Goal: Information Seeking & Learning: Learn about a topic

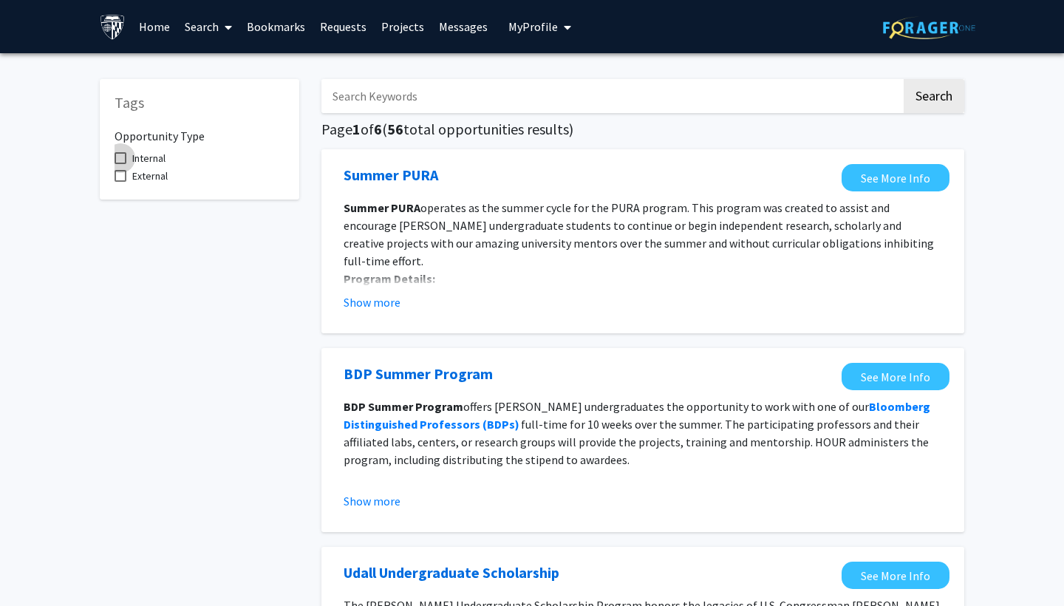
click at [157, 162] on span "Internal" at bounding box center [148, 158] width 33 height 18
click at [120, 164] on input "Internal" at bounding box center [120, 164] width 1 height 1
click at [157, 162] on span "Internal" at bounding box center [148, 158] width 33 height 18
click at [120, 164] on input "Internal" at bounding box center [120, 164] width 1 height 1
click at [157, 162] on span "Internal" at bounding box center [148, 158] width 33 height 18
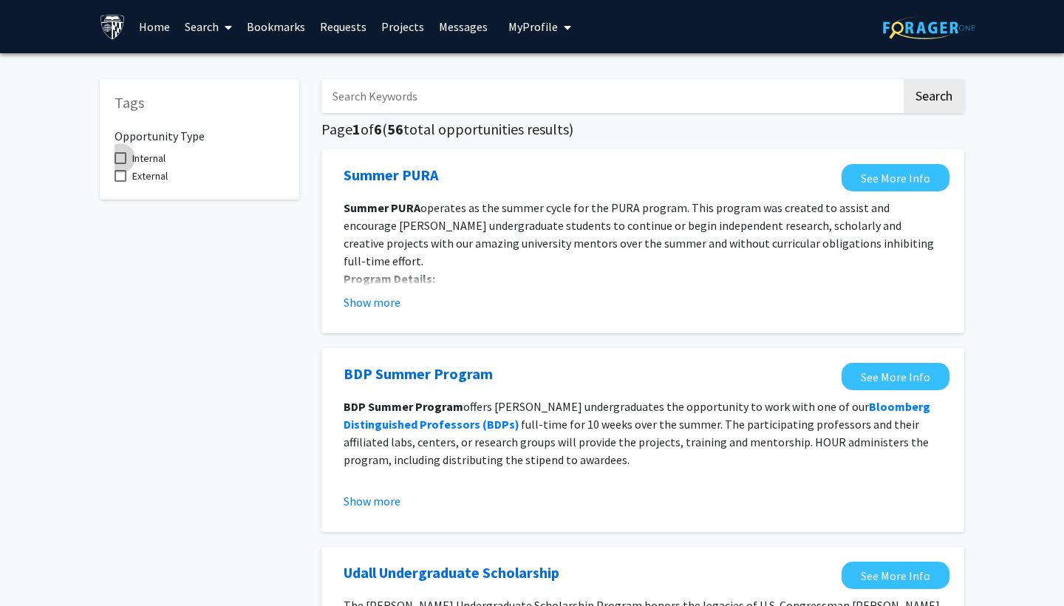
click at [120, 164] on input "Internal" at bounding box center [120, 164] width 1 height 1
click at [157, 162] on span "Internal" at bounding box center [148, 158] width 33 height 18
click at [120, 164] on input "Internal" at bounding box center [120, 164] width 1 height 1
checkbox input "false"
click at [153, 177] on span "External" at bounding box center [149, 176] width 35 height 18
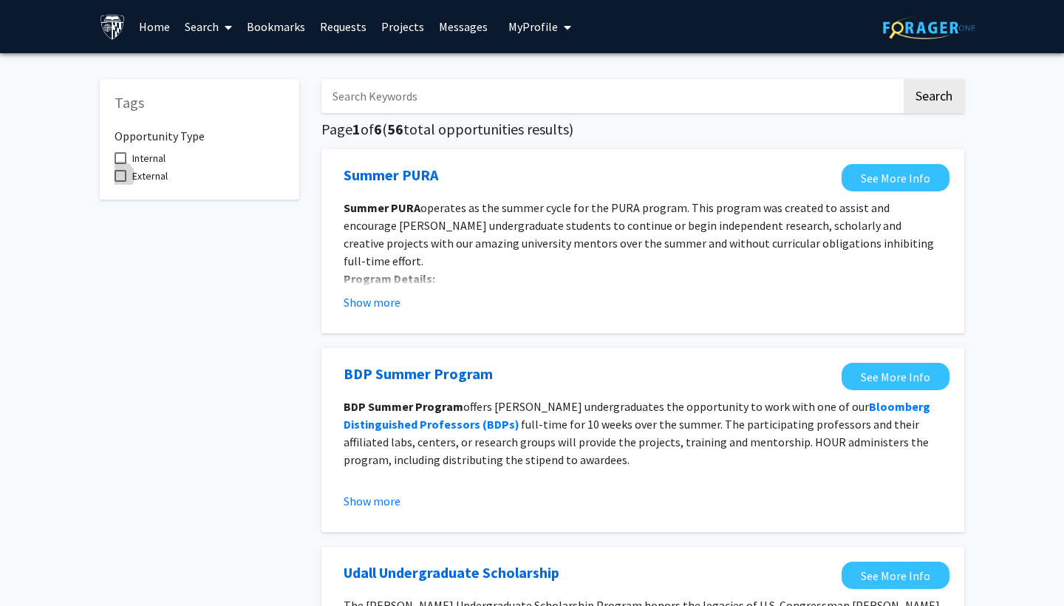
click at [120, 182] on input "External" at bounding box center [120, 182] width 1 height 1
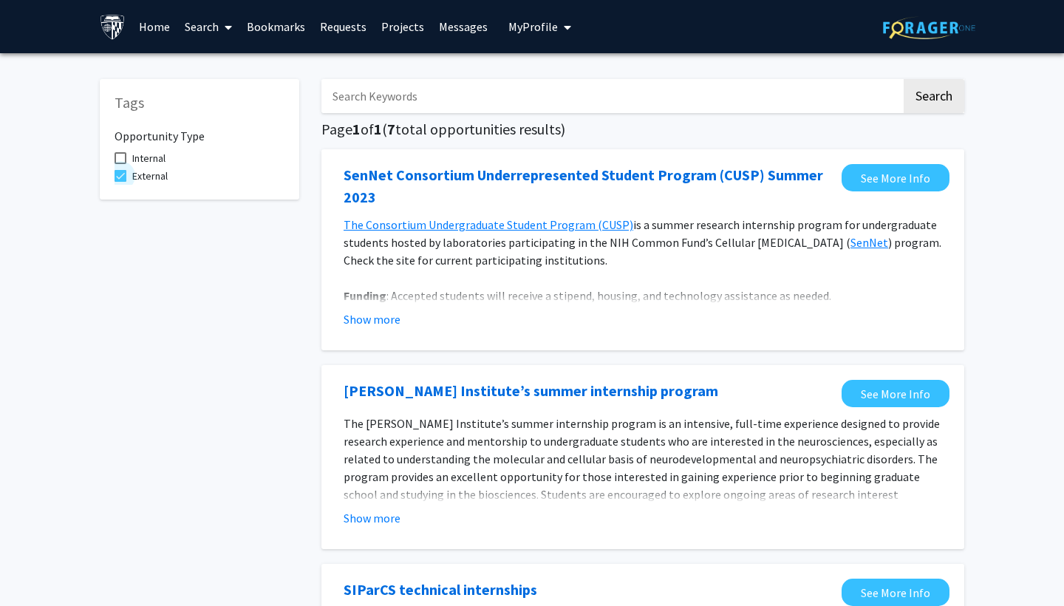
click at [149, 182] on span "External" at bounding box center [149, 176] width 35 height 18
click at [120, 182] on input "External" at bounding box center [120, 182] width 1 height 1
checkbox input "false"
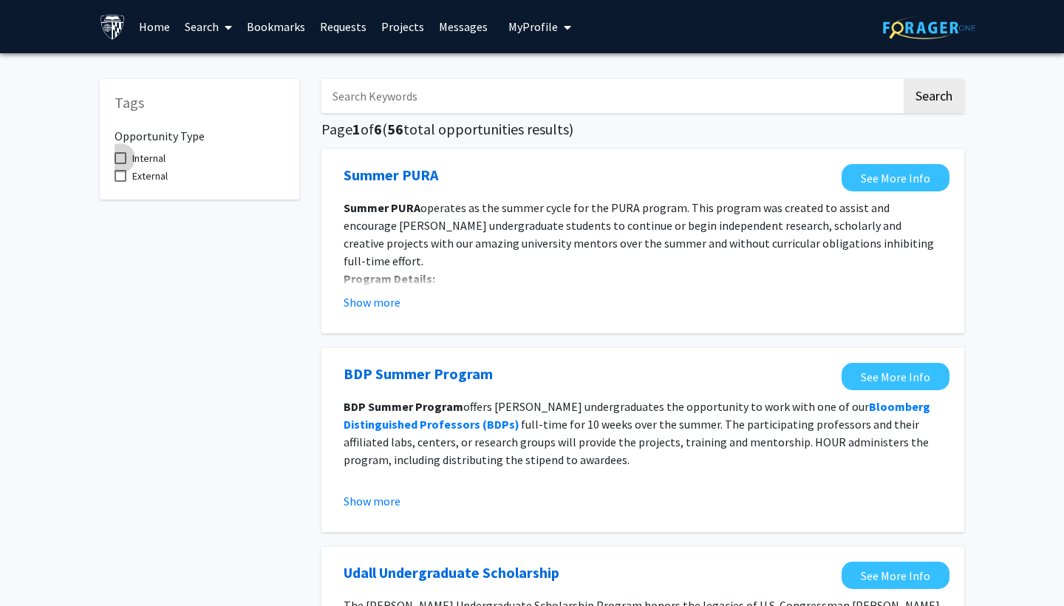
click at [144, 160] on span "Internal" at bounding box center [148, 158] width 33 height 18
click at [120, 164] on input "Internal" at bounding box center [120, 164] width 1 height 1
checkbox input "true"
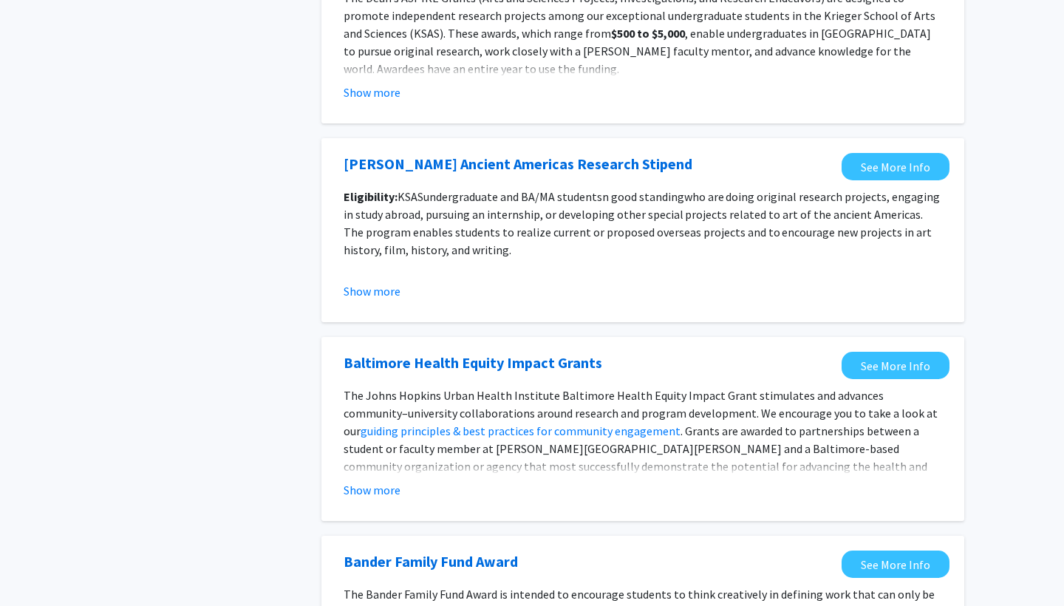
scroll to position [1374, 0]
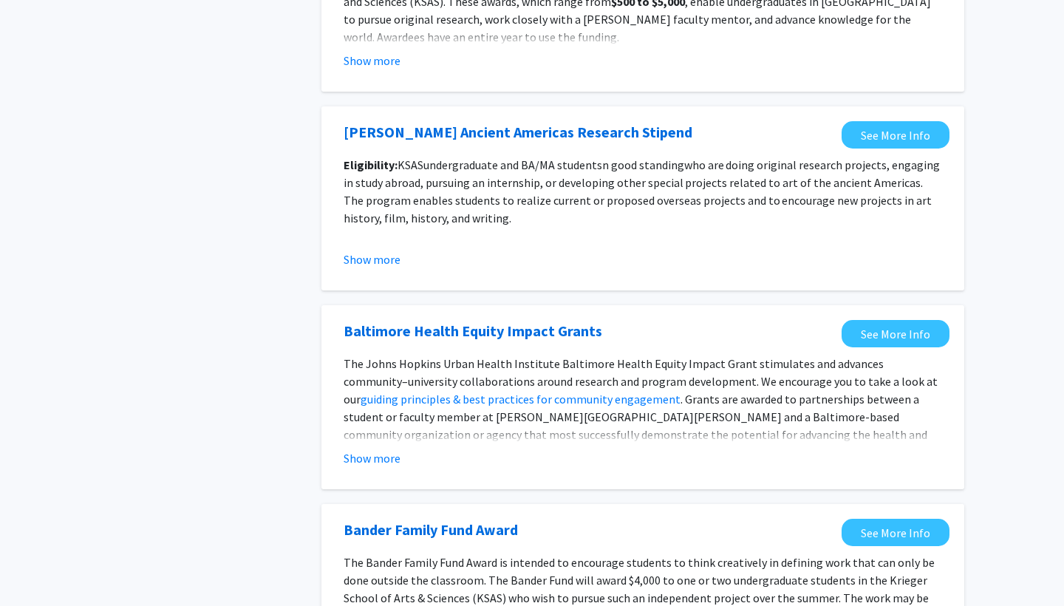
click at [396, 470] on fg-opportunity "Baltimore Health Equity Impact Grants See More Info The [PERSON_NAME] Health In…" at bounding box center [642, 397] width 613 height 154
click at [386, 466] on button "Show more" at bounding box center [371, 458] width 57 height 18
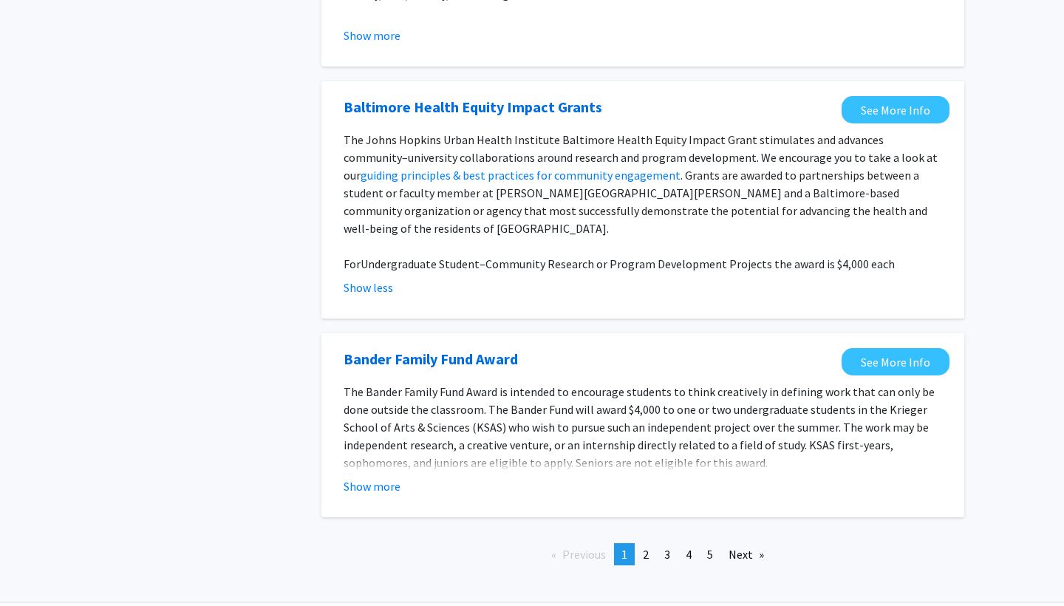
scroll to position [1599, 0]
click at [642, 544] on link "page 2" at bounding box center [645, 553] width 21 height 22
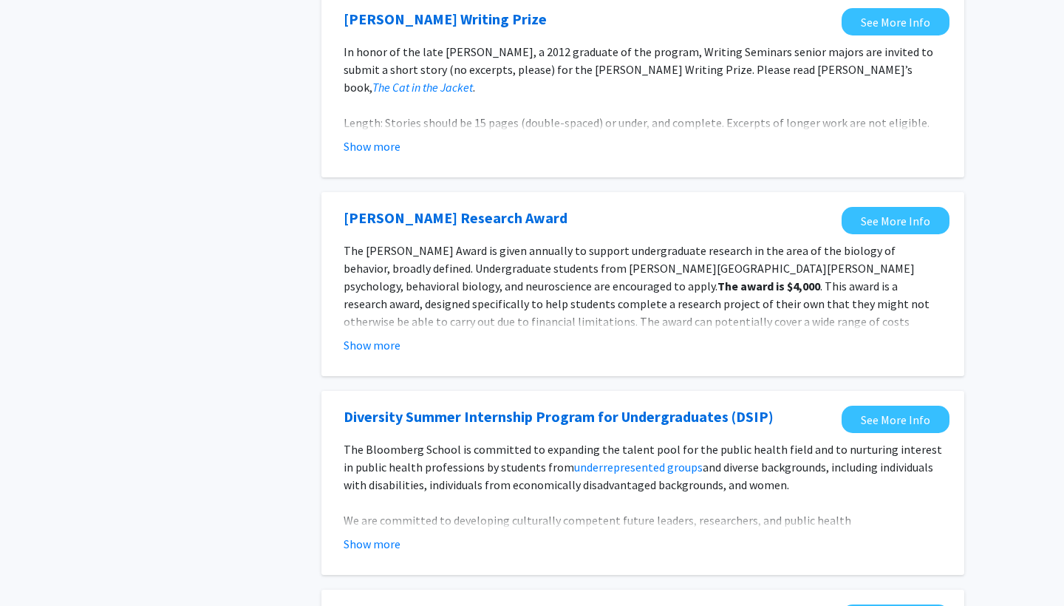
scroll to position [1368, 0]
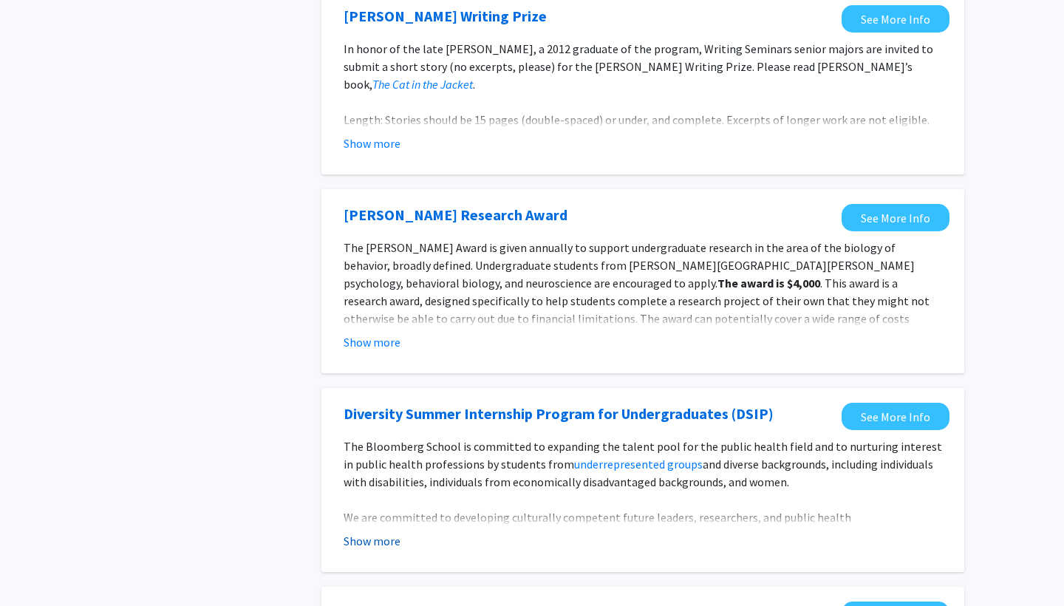
click at [388, 544] on button "Show more" at bounding box center [371, 541] width 57 height 18
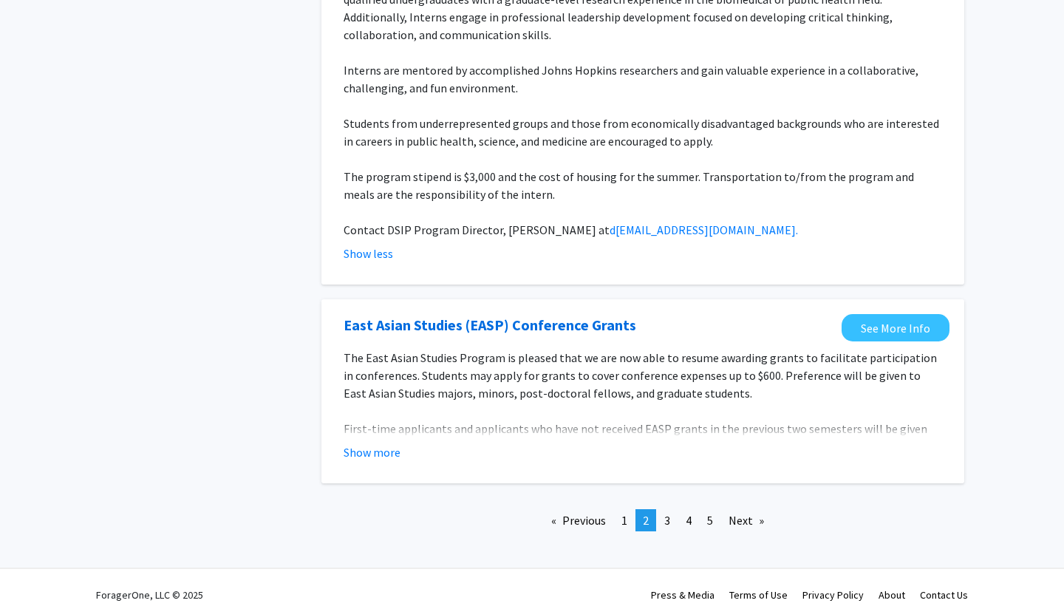
scroll to position [1920, 0]
click at [664, 513] on span "3" at bounding box center [667, 520] width 6 height 15
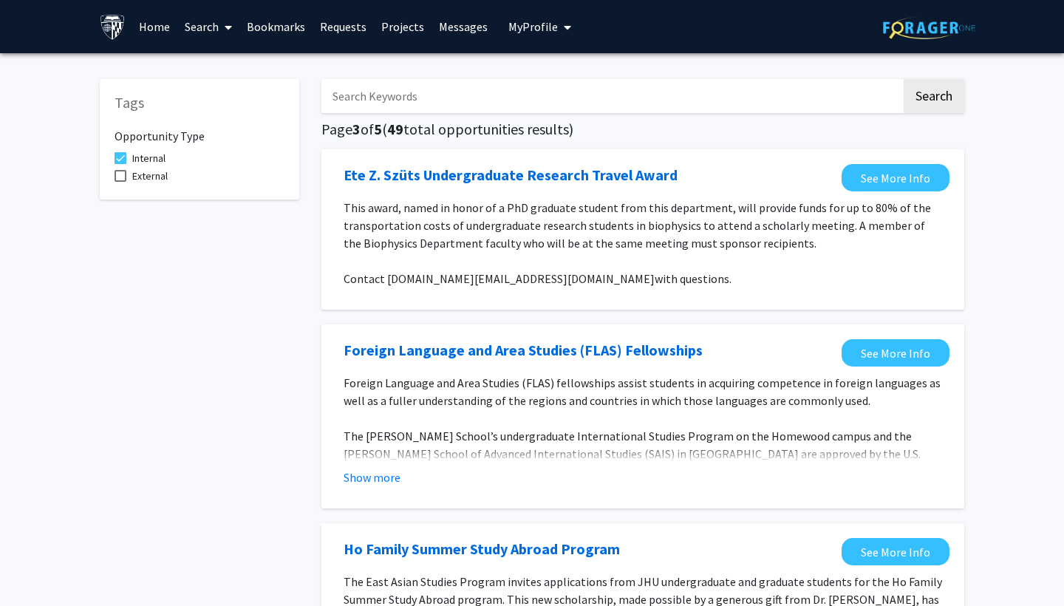
click at [664, 508] on div "Foreign Language and Area Studies (FLAS) Fellowships See More Info Foreign Lang…" at bounding box center [642, 416] width 643 height 184
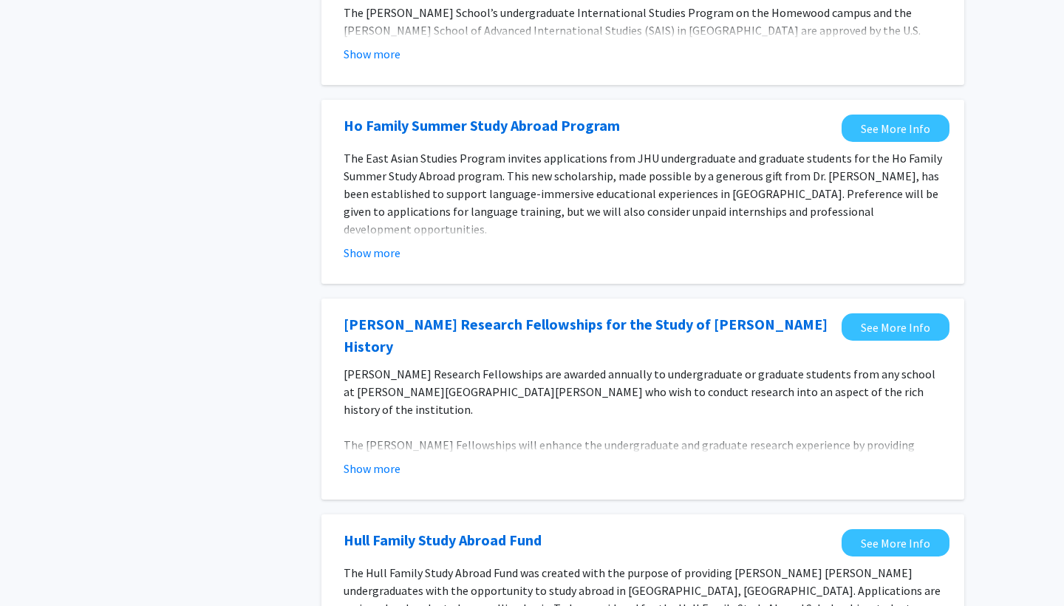
scroll to position [507, 0]
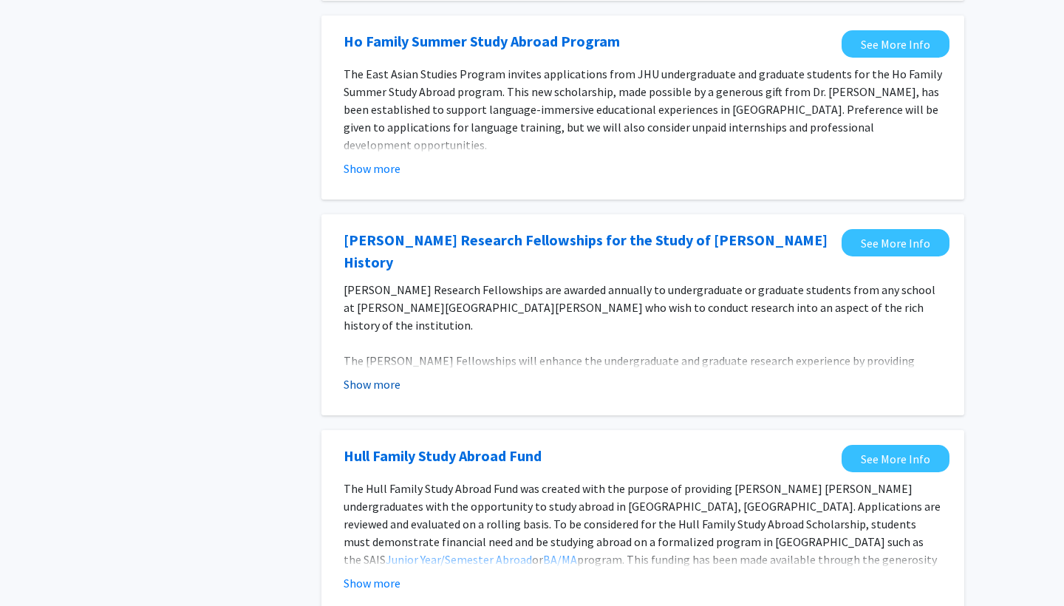
click at [368, 377] on button "Show more" at bounding box center [371, 384] width 57 height 18
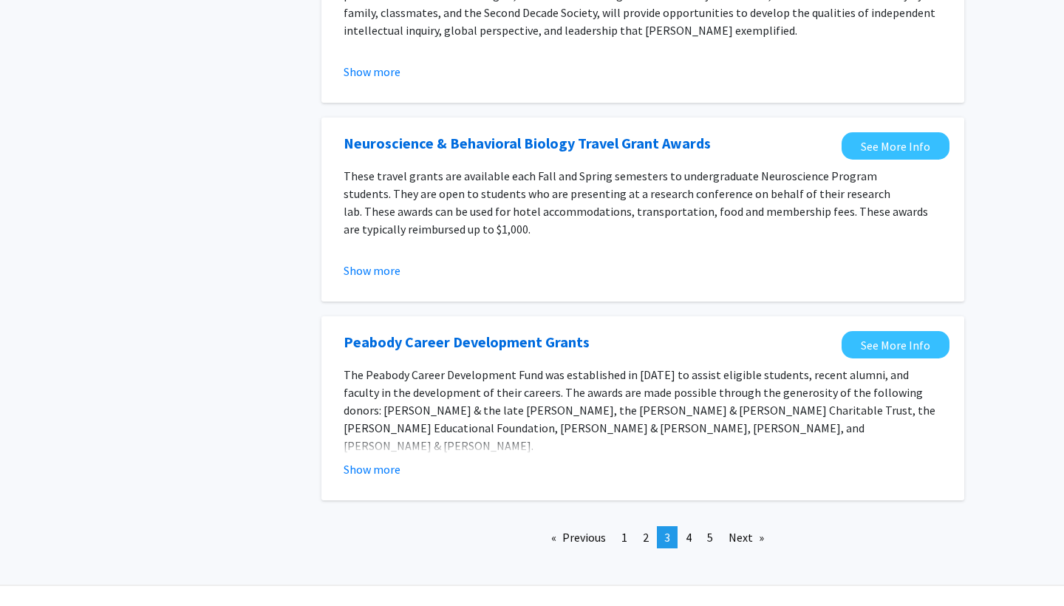
scroll to position [1791, 0]
click at [690, 530] on span "4" at bounding box center [688, 537] width 6 height 15
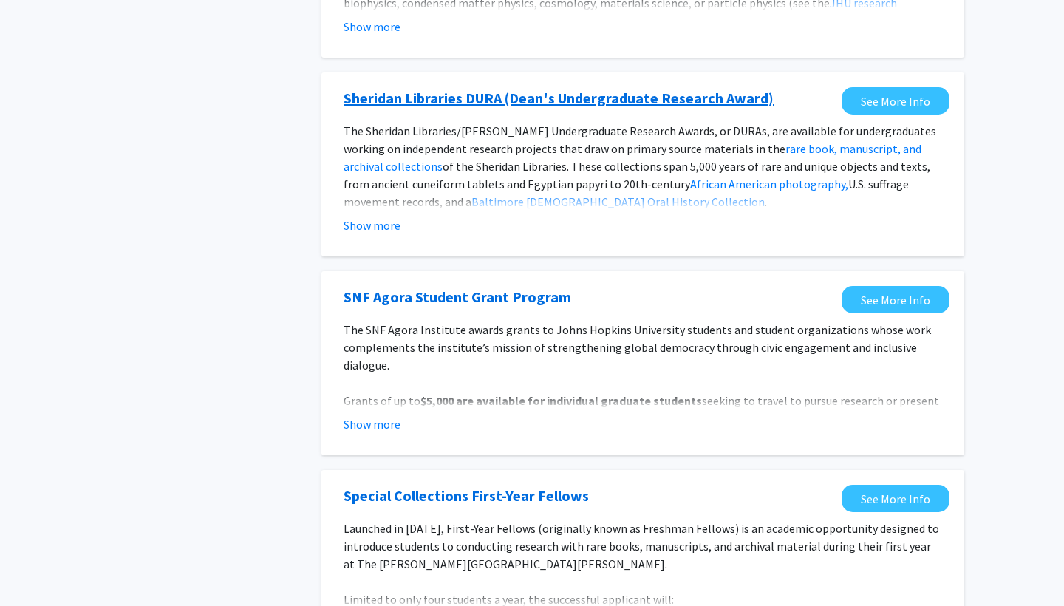
scroll to position [1069, 0]
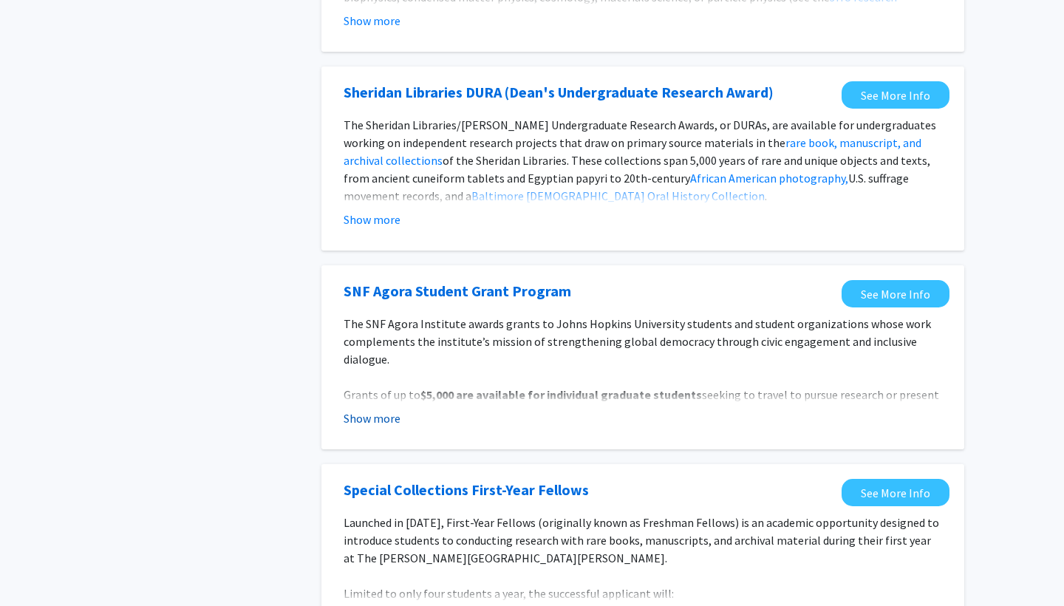
click at [370, 409] on button "Show more" at bounding box center [371, 418] width 57 height 18
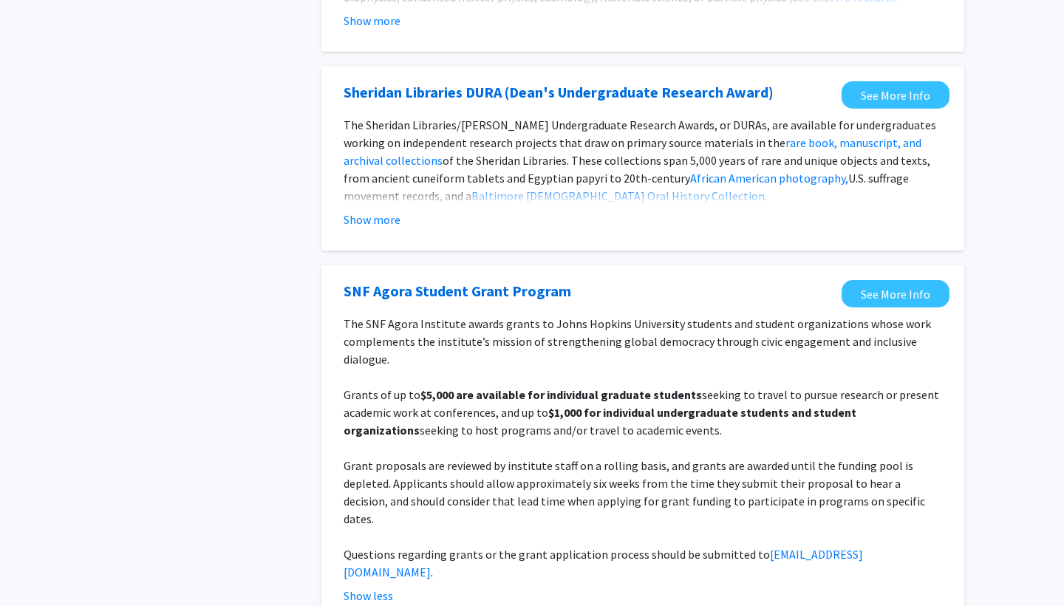
click at [396, 387] on span "Grants of up to" at bounding box center [381, 394] width 77 height 15
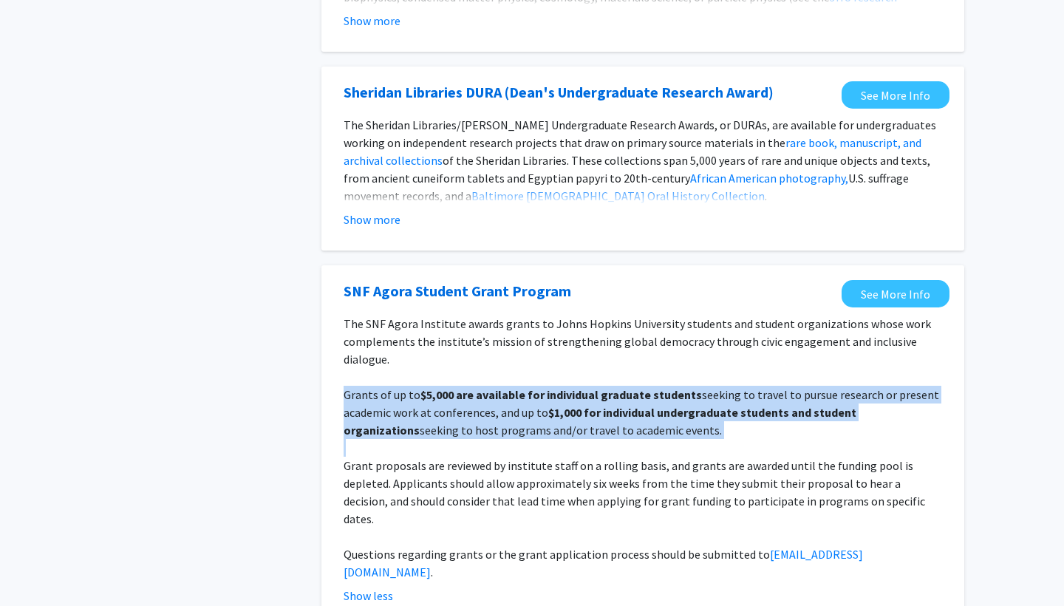
click at [396, 387] on span "Grants of up to" at bounding box center [381, 394] width 77 height 15
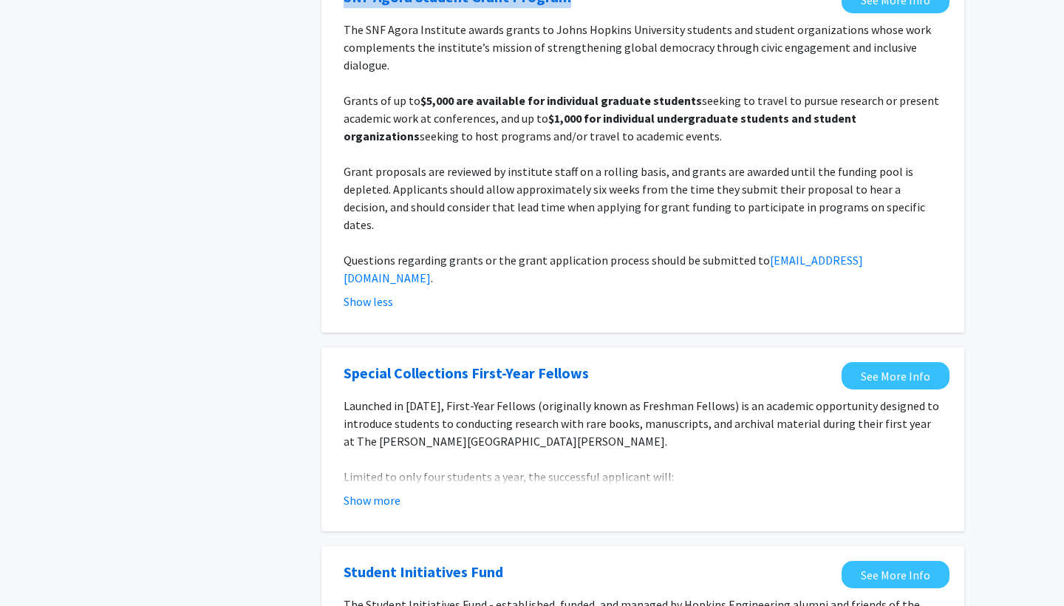
scroll to position [1491, 0]
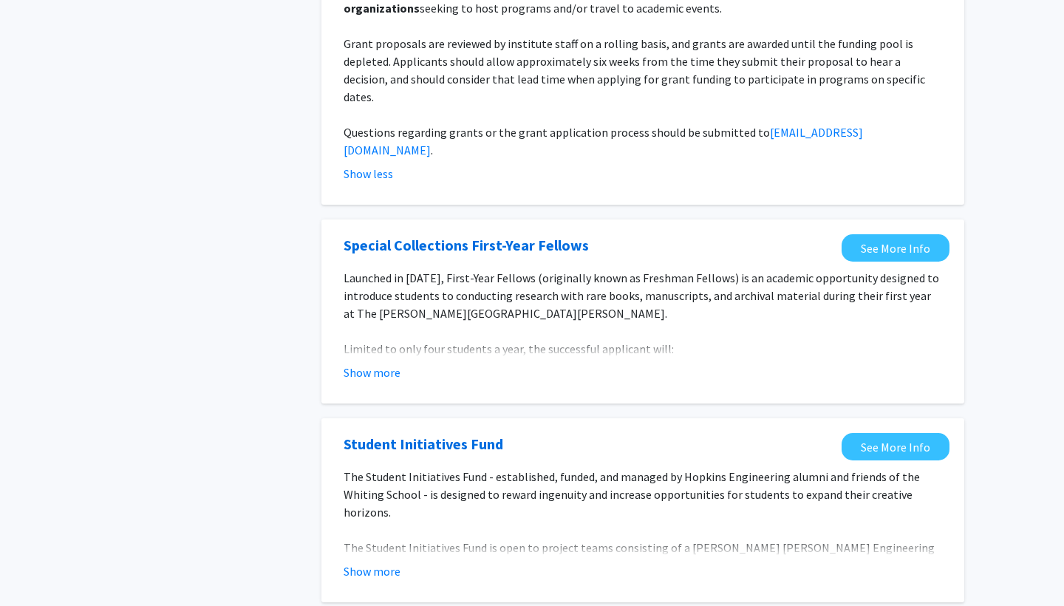
click at [389, 340] on p "Limited to only four students a year, the successful applicant will:" at bounding box center [642, 349] width 598 height 18
click at [383, 363] on button "Show more" at bounding box center [371, 372] width 57 height 18
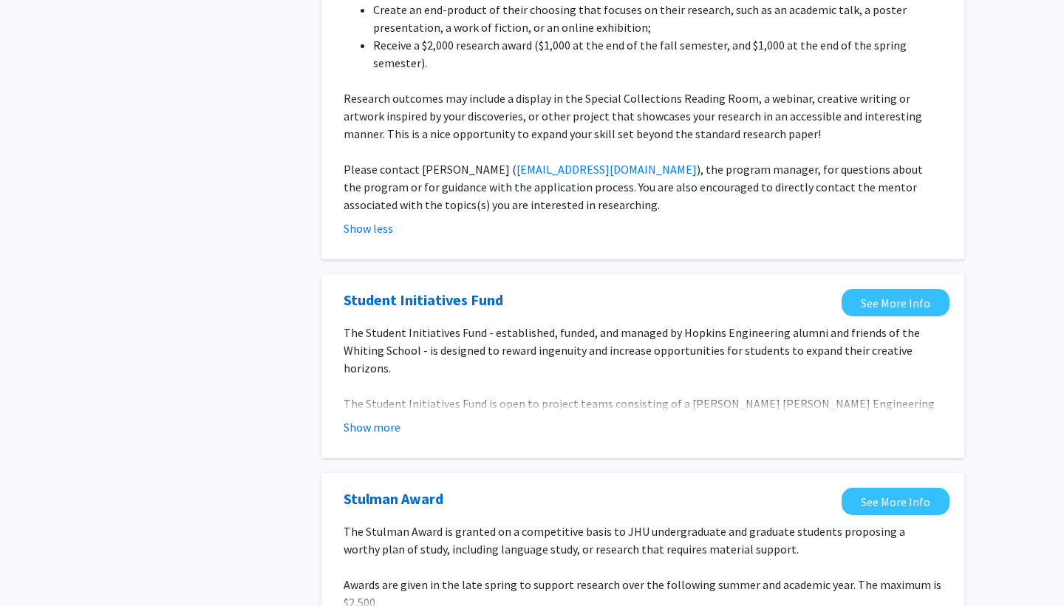
scroll to position [1945, 0]
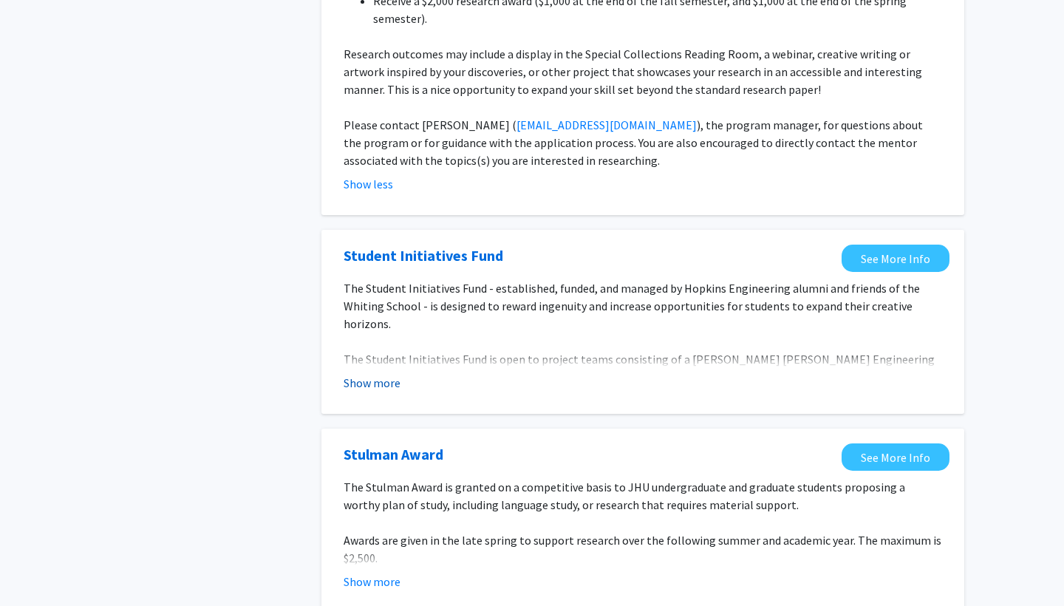
click at [380, 374] on button "Show more" at bounding box center [371, 383] width 57 height 18
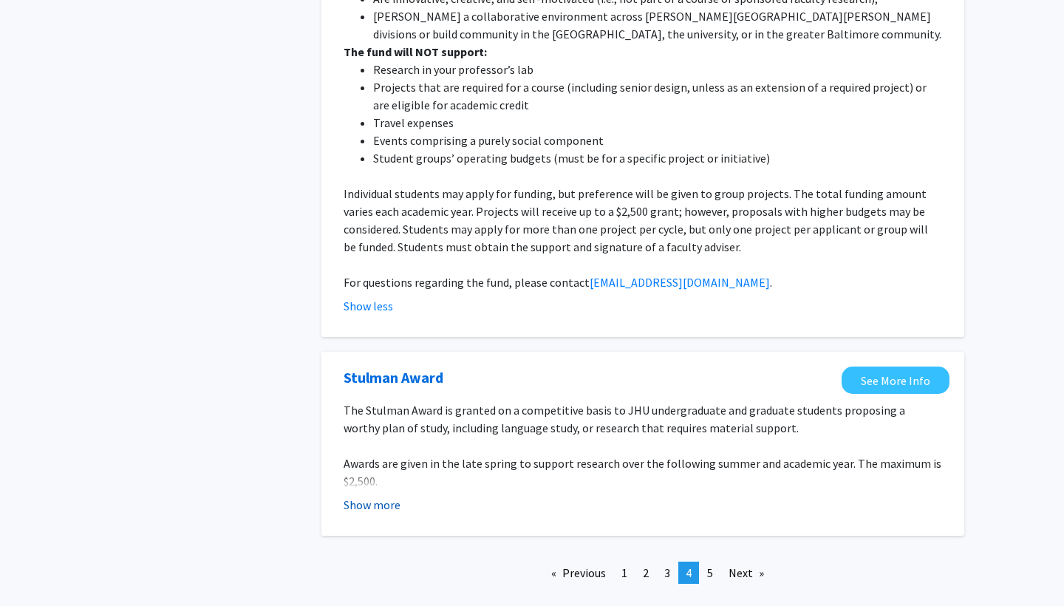
scroll to position [2482, 0]
click at [366, 427] on fg-read-more "The Stulman Award is granted on a competitive basis to JHU undergraduate and gr…" at bounding box center [642, 458] width 598 height 112
click at [369, 496] on button "Show more" at bounding box center [371, 505] width 57 height 18
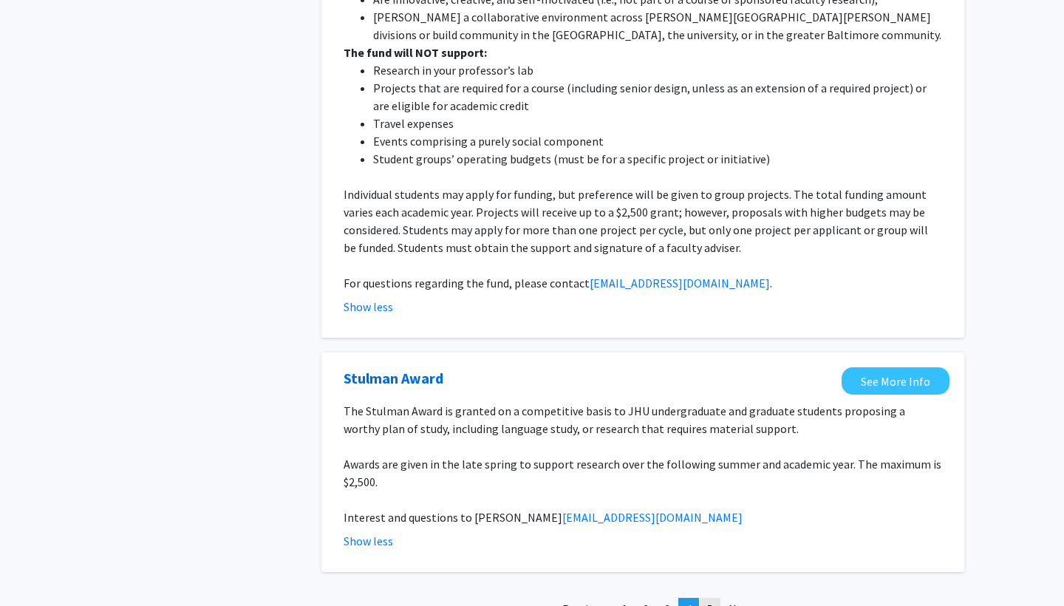
click at [712, 601] on span "5" at bounding box center [710, 608] width 6 height 15
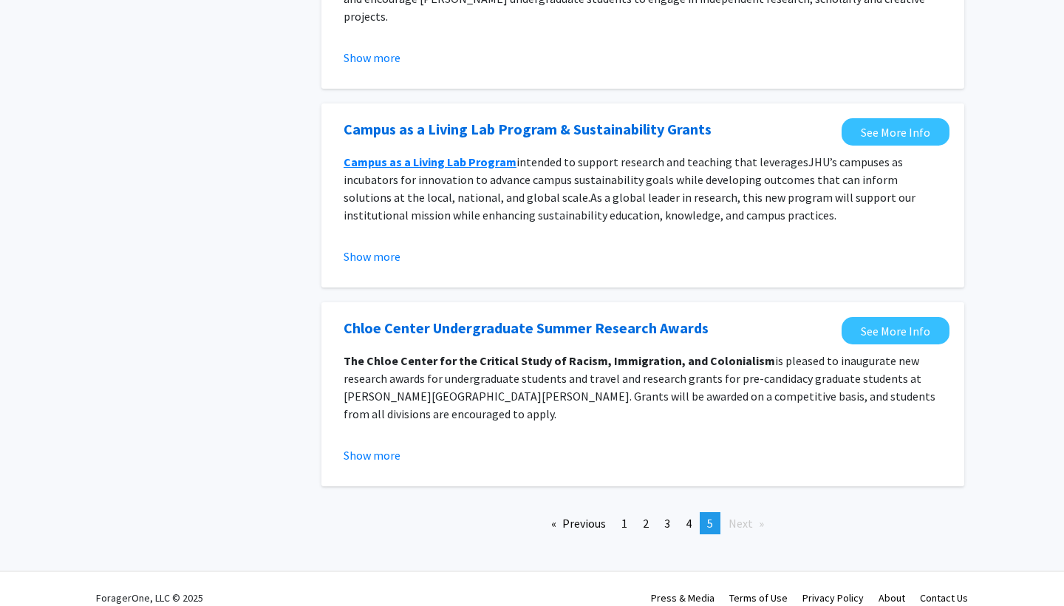
scroll to position [1395, 0]
